Goal: Task Accomplishment & Management: Manage account settings

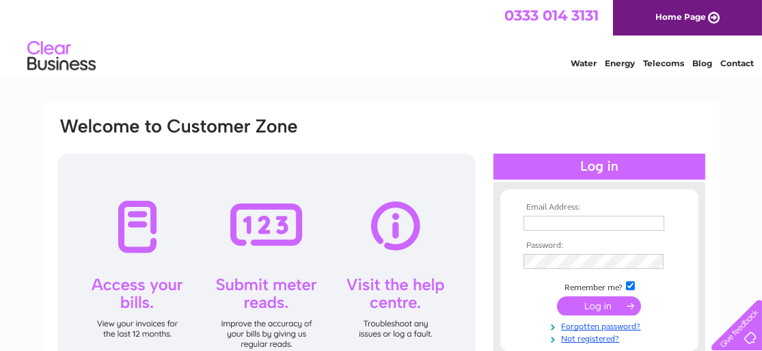
click at [586, 219] on input "text" at bounding box center [594, 223] width 141 height 15
type input "info@theyogatreestirling.co.uk"
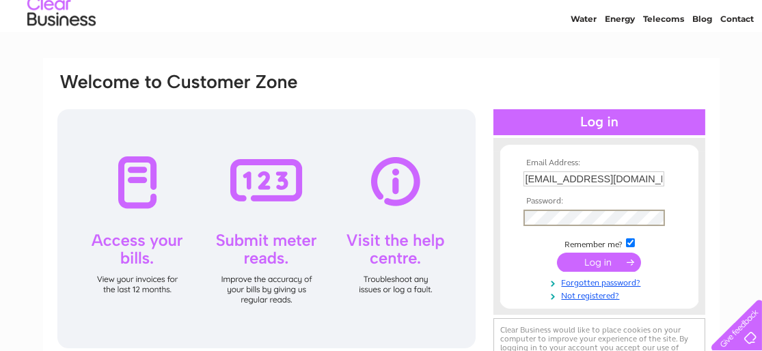
scroll to position [68, 0]
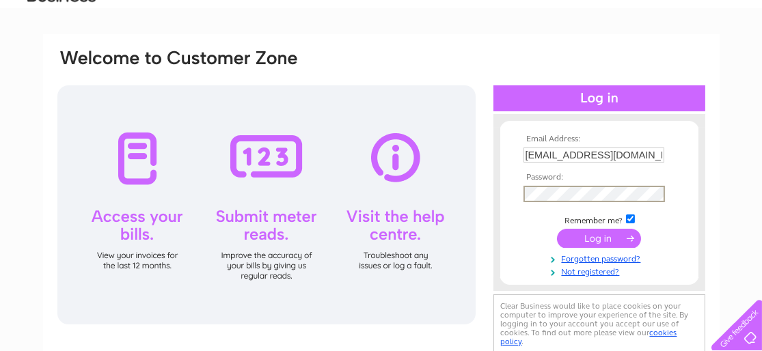
click at [595, 232] on input "submit" at bounding box center [599, 238] width 84 height 19
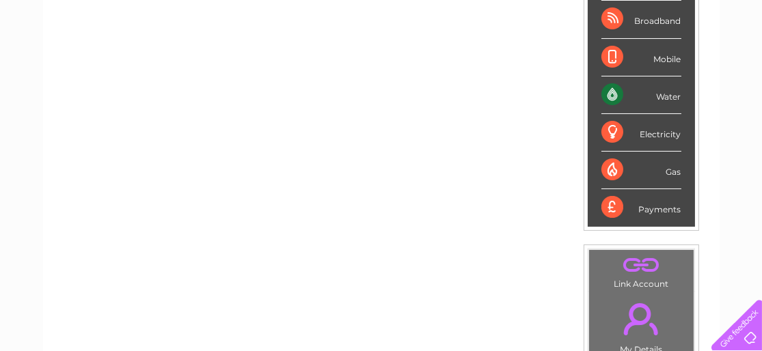
scroll to position [273, 0]
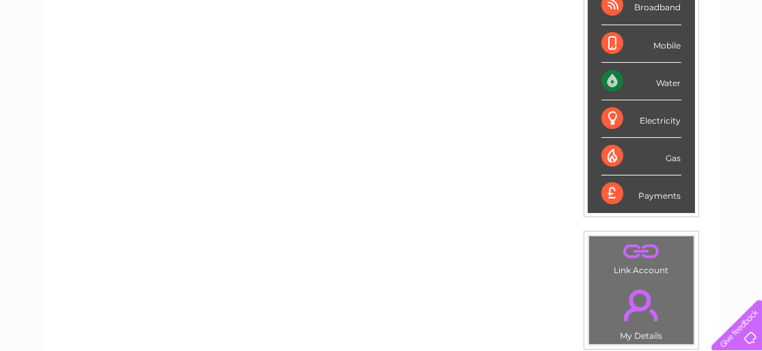
click at [618, 79] on div "Water" at bounding box center [641, 82] width 80 height 38
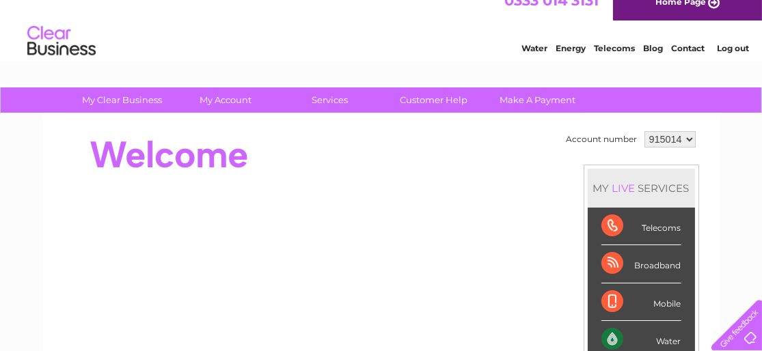
scroll to position [0, 0]
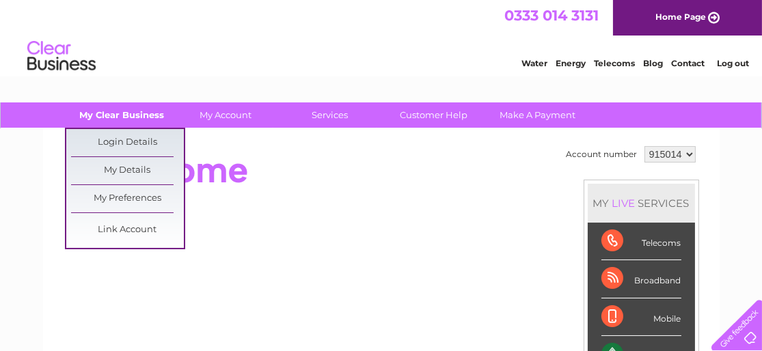
click at [128, 116] on link "My Clear Business" at bounding box center [122, 115] width 113 height 25
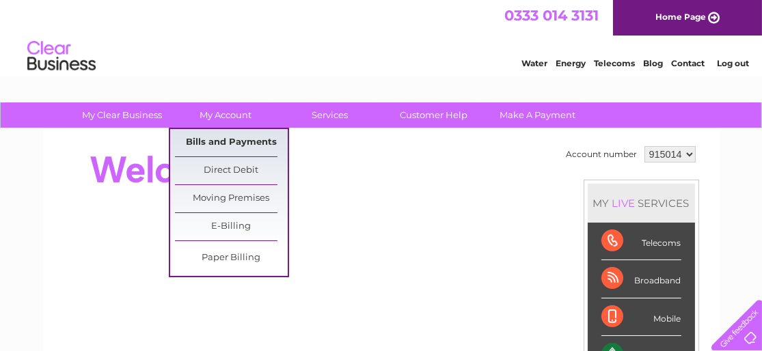
click at [222, 131] on link "Bills and Payments" at bounding box center [231, 142] width 113 height 27
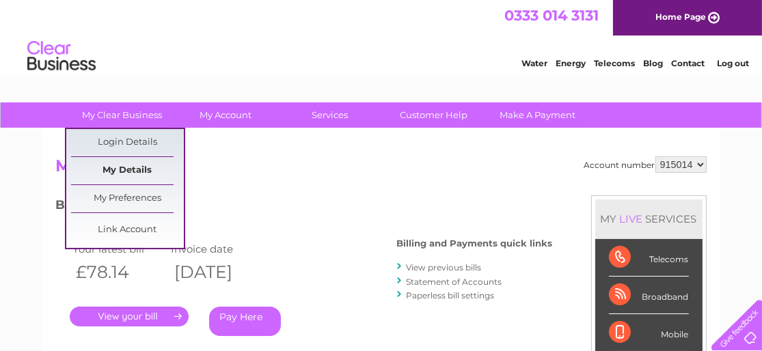
click at [131, 170] on link "My Details" at bounding box center [127, 170] width 113 height 27
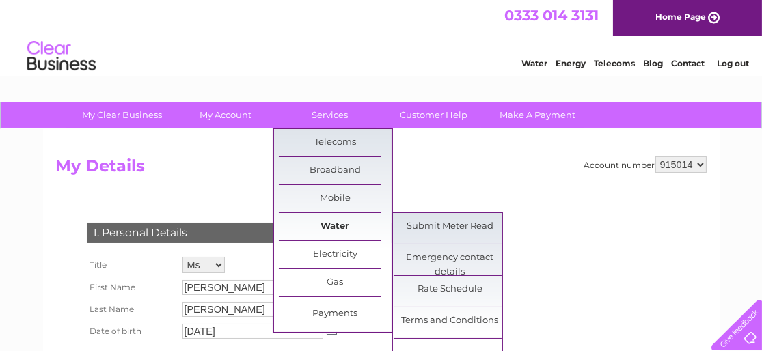
click at [325, 229] on link "Water" at bounding box center [335, 226] width 113 height 27
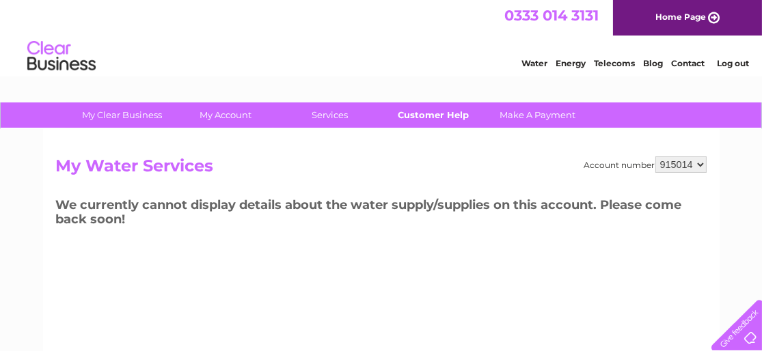
click at [430, 113] on link "Customer Help" at bounding box center [433, 115] width 113 height 25
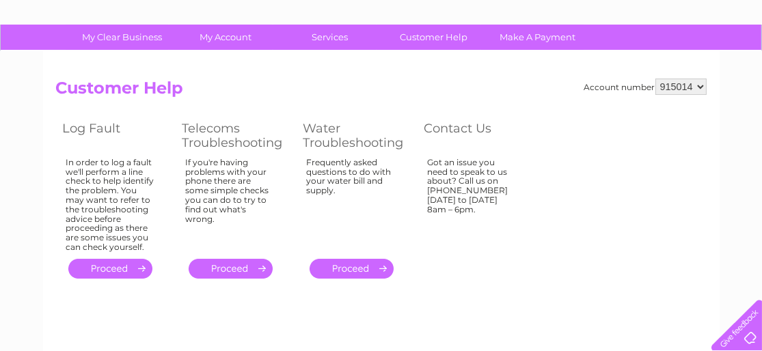
scroll to position [68, 0]
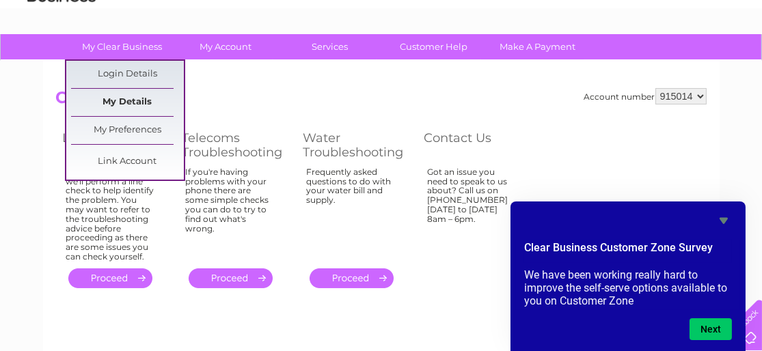
click at [114, 102] on link "My Details" at bounding box center [127, 102] width 113 height 27
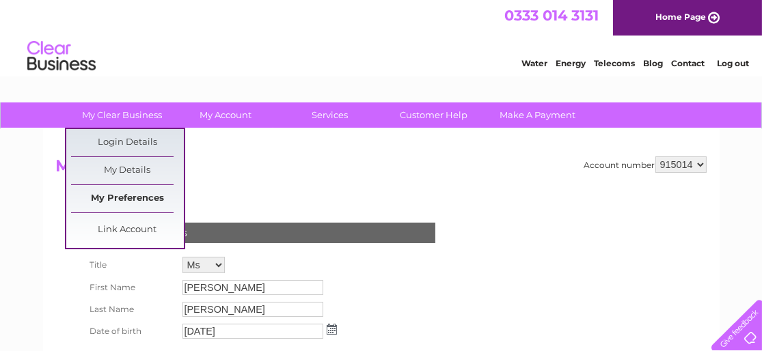
click at [140, 198] on link "My Preferences" at bounding box center [127, 198] width 113 height 27
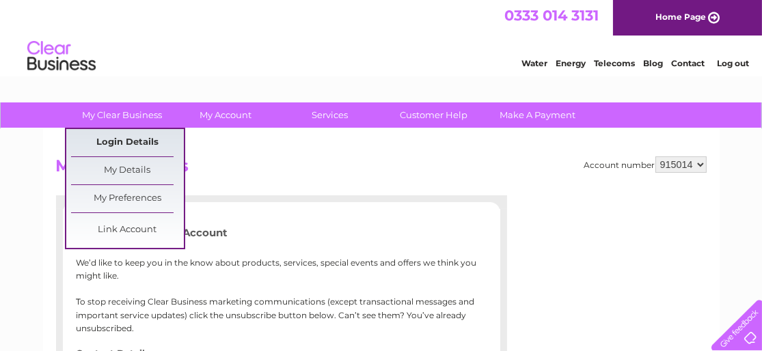
click at [671, 68] on link "Login Details" at bounding box center [687, 62] width 33 height 14
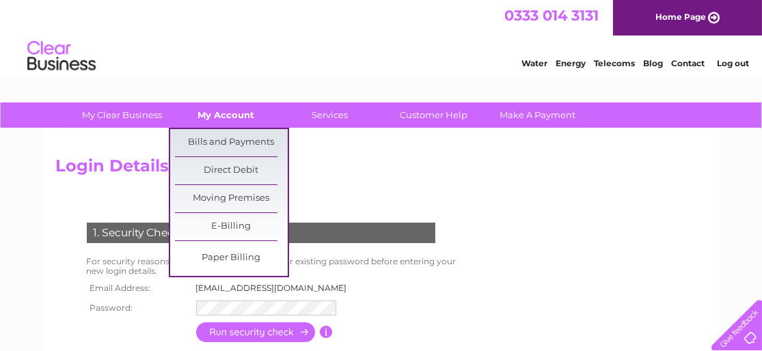
click at [236, 122] on link "My Account" at bounding box center [226, 115] width 113 height 25
click at [239, 137] on link "Bills and Payments" at bounding box center [231, 142] width 113 height 27
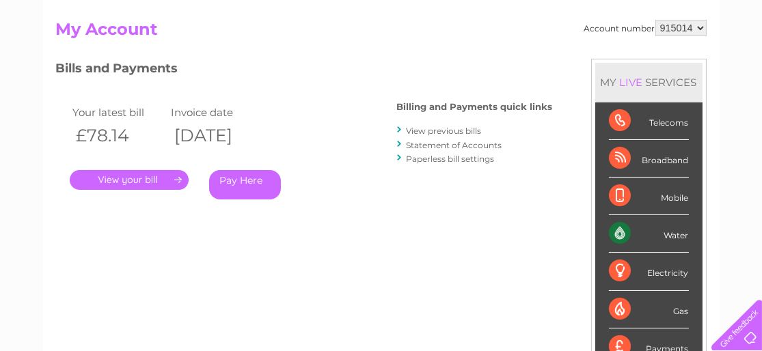
click at [421, 128] on link "View previous bills" at bounding box center [444, 131] width 75 height 10
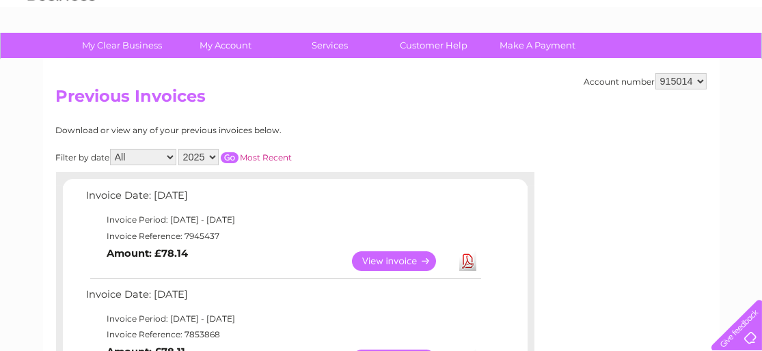
scroll to position [68, 0]
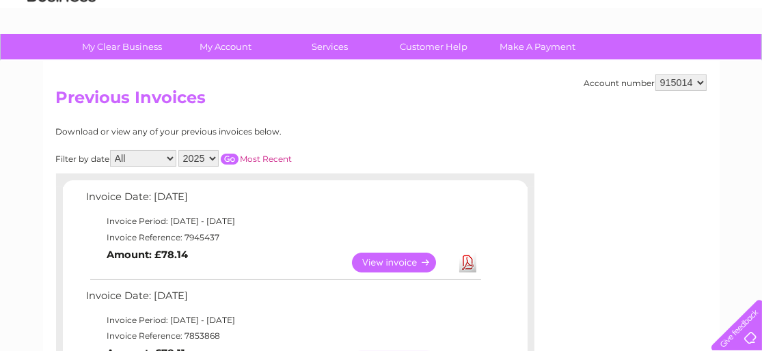
click at [741, 334] on div at bounding box center [734, 323] width 56 height 56
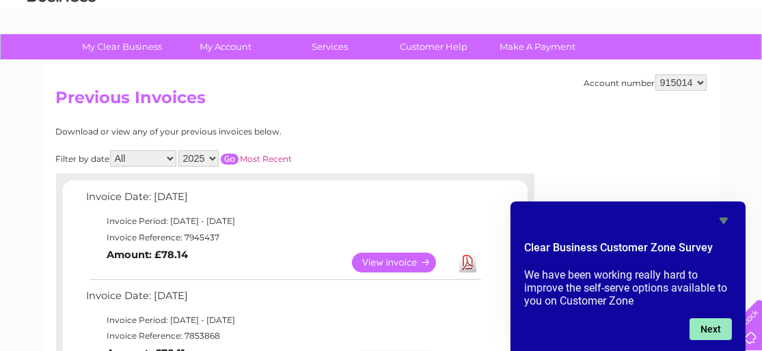
click at [713, 325] on button "Next" at bounding box center [711, 330] width 42 height 22
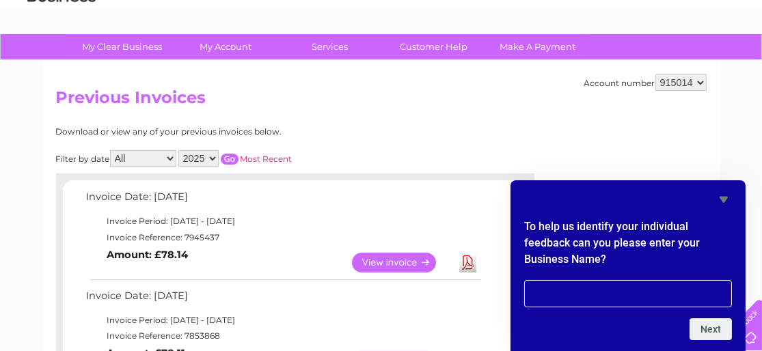
click at [662, 299] on input "text" at bounding box center [628, 293] width 208 height 27
type input "The Yoga Tree Stirling"
click at [716, 337] on button "Next" at bounding box center [711, 330] width 42 height 22
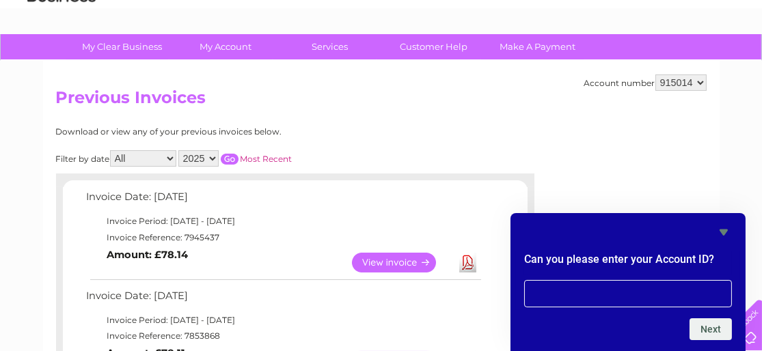
click at [676, 305] on input "text" at bounding box center [628, 293] width 208 height 27
type input "915014"
click at [709, 323] on button "Next" at bounding box center [711, 330] width 42 height 22
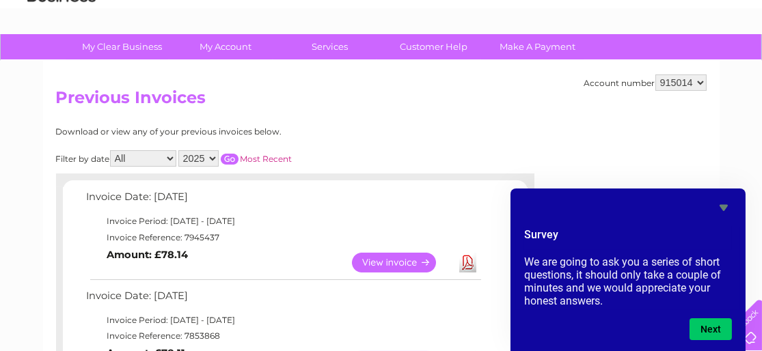
click at [726, 209] on icon "Hide survey" at bounding box center [724, 208] width 16 height 16
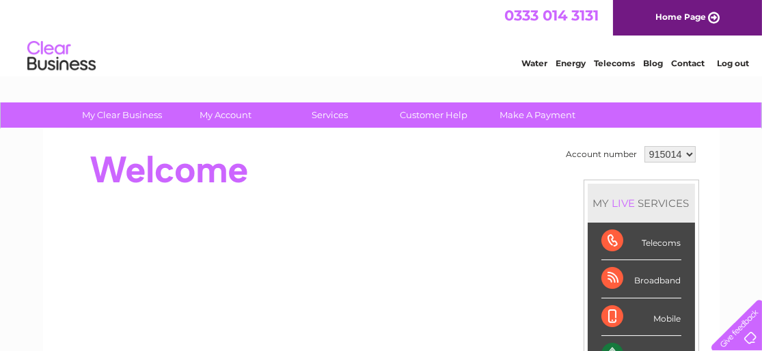
scroll to position [68, 0]
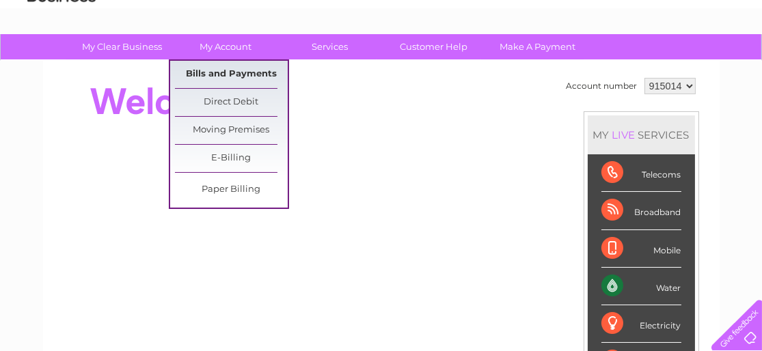
click at [245, 70] on link "Bills and Payments" at bounding box center [231, 74] width 113 height 27
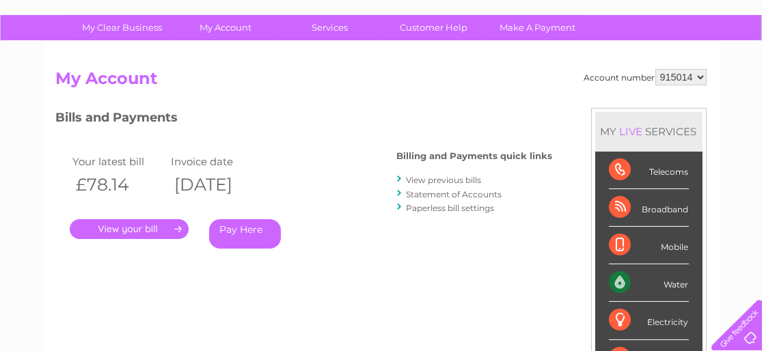
scroll to position [68, 0]
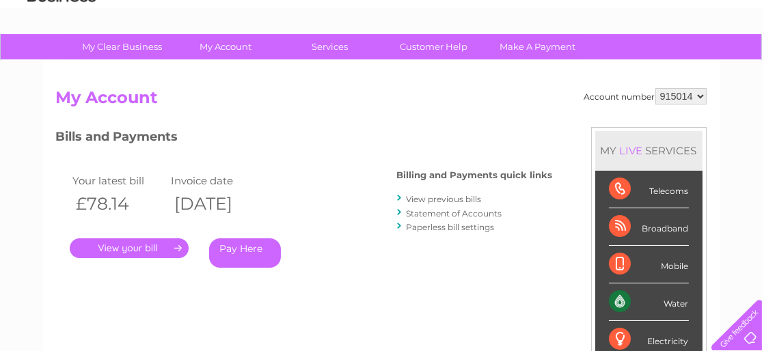
click at [448, 195] on link "View previous bills" at bounding box center [444, 199] width 75 height 10
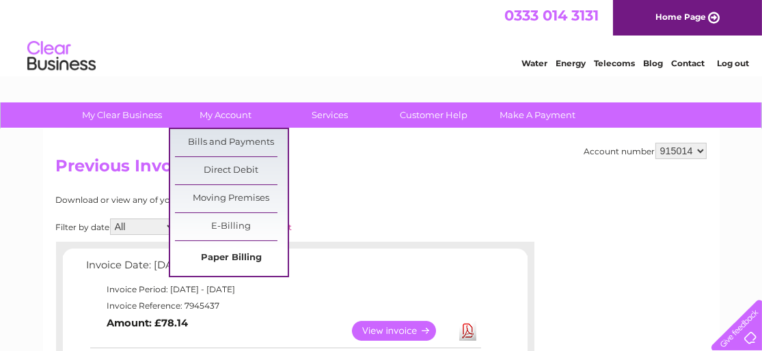
click at [232, 257] on link "Paper Billing" at bounding box center [231, 258] width 113 height 27
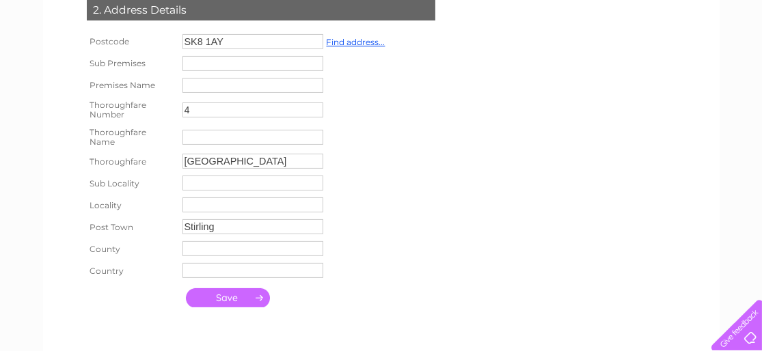
scroll to position [273, 0]
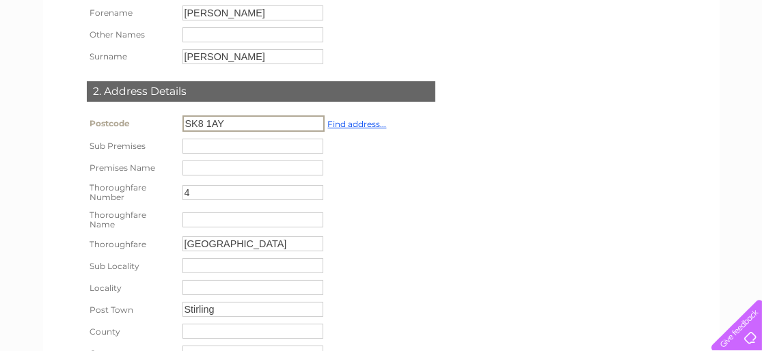
click at [191, 124] on input "SK8 1AY" at bounding box center [253, 124] width 142 height 16
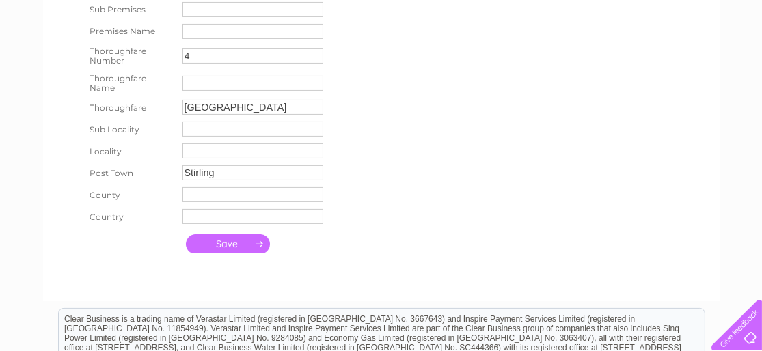
type input "FK8 1AY"
click at [224, 242] on input "submit" at bounding box center [228, 243] width 84 height 19
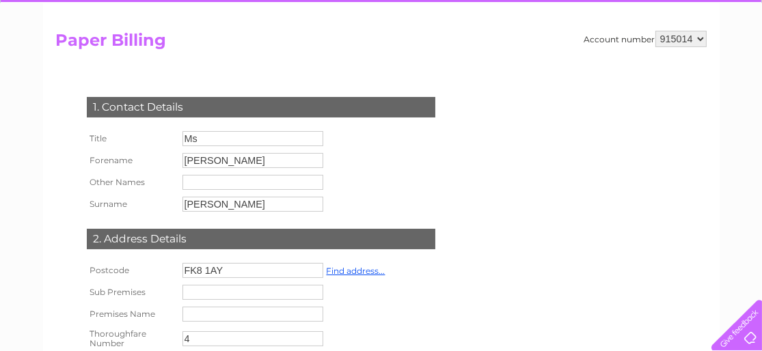
scroll to position [0, 0]
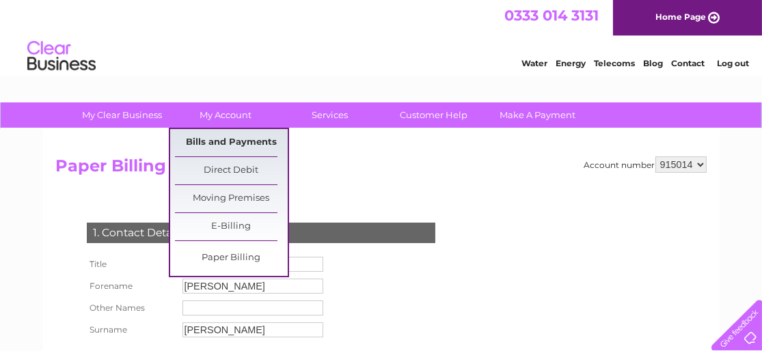
click at [236, 136] on link "Bills and Payments" at bounding box center [231, 142] width 113 height 27
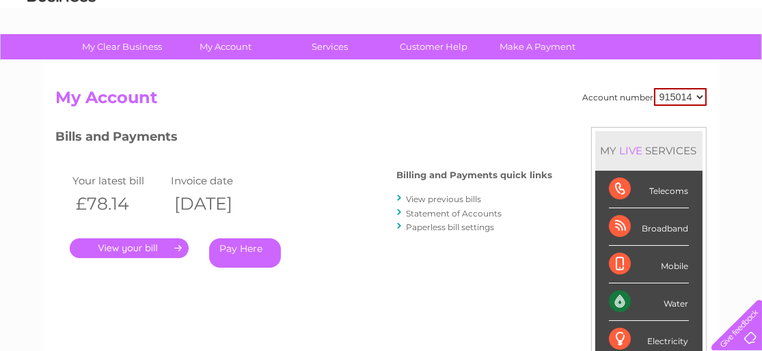
scroll to position [137, 0]
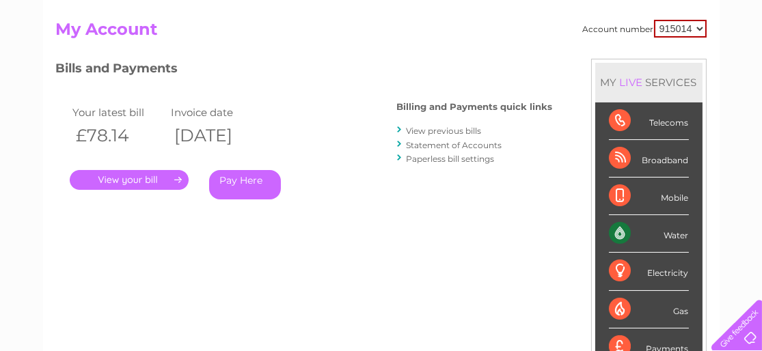
click at [113, 177] on link "." at bounding box center [129, 180] width 119 height 20
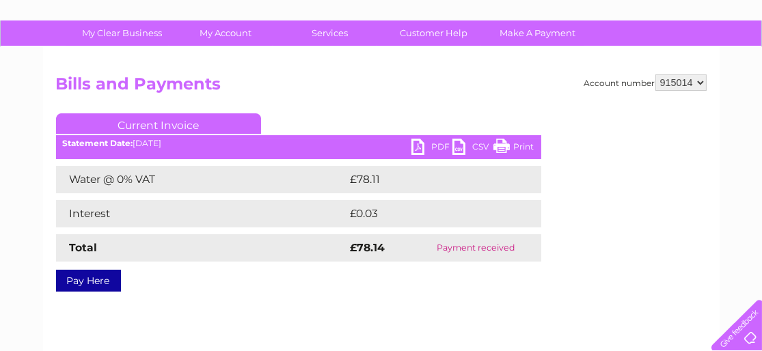
scroll to position [137, 0]
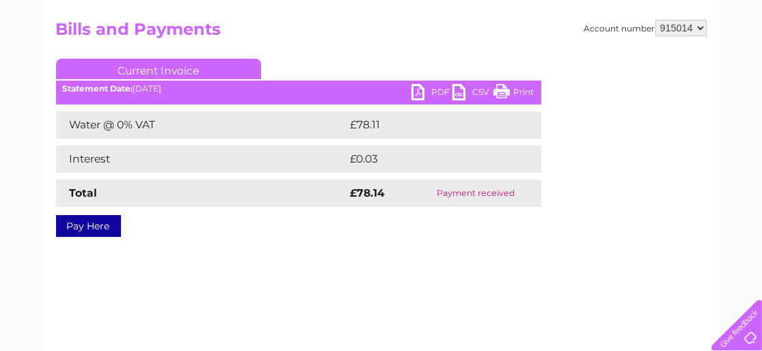
click at [419, 91] on link "PDF" at bounding box center [431, 94] width 41 height 20
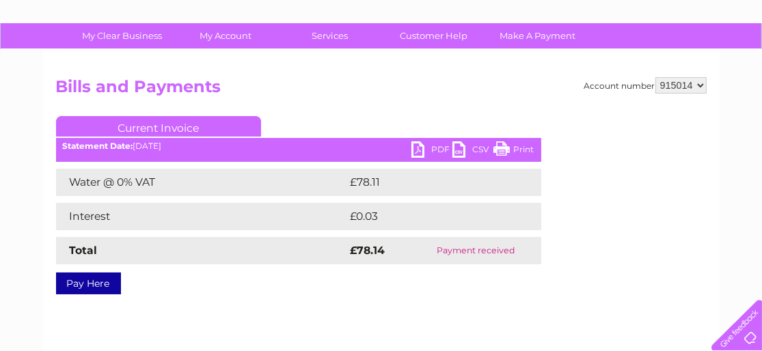
scroll to position [68, 0]
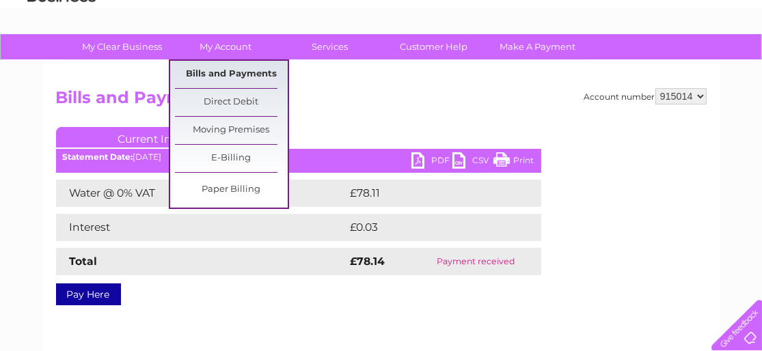
click at [234, 66] on link "Bills and Payments" at bounding box center [231, 74] width 113 height 27
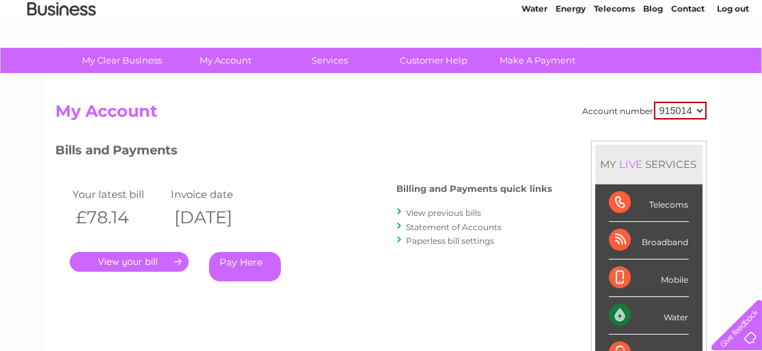
scroll to position [68, 0]
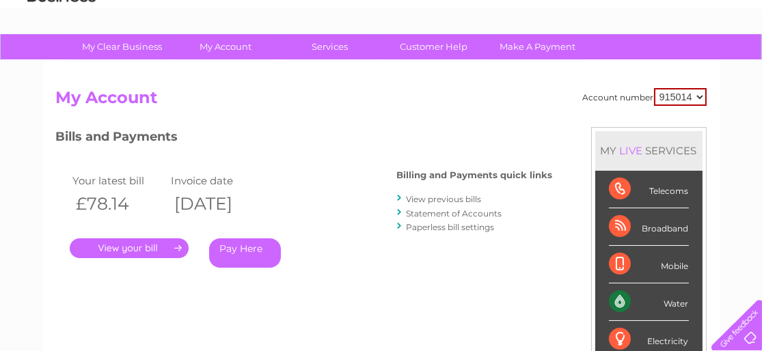
click at [120, 246] on link "." at bounding box center [129, 249] width 119 height 20
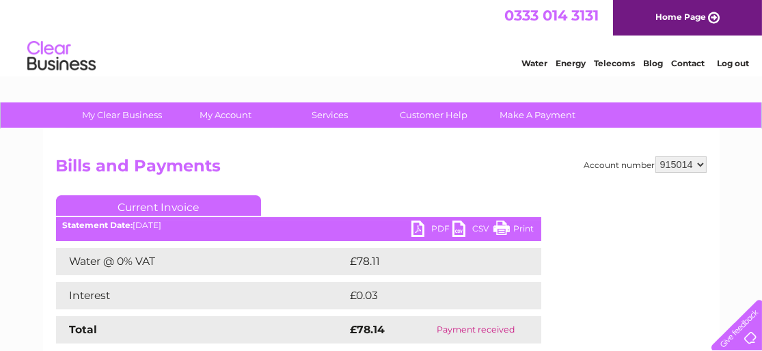
click at [741, 61] on link "Log out" at bounding box center [733, 63] width 32 height 10
